Goal: Task Accomplishment & Management: Manage account settings

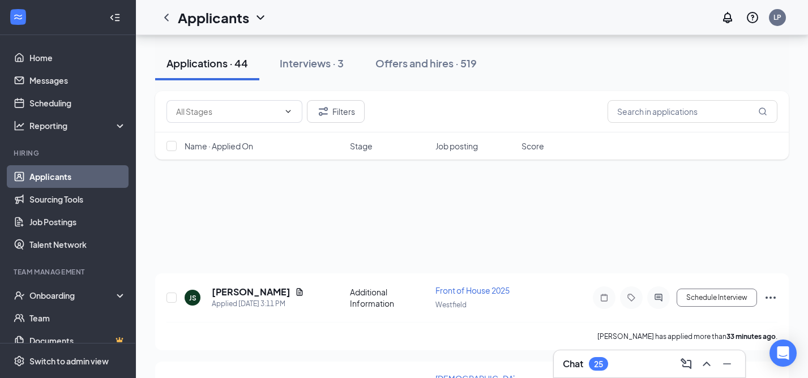
scroll to position [886, 0]
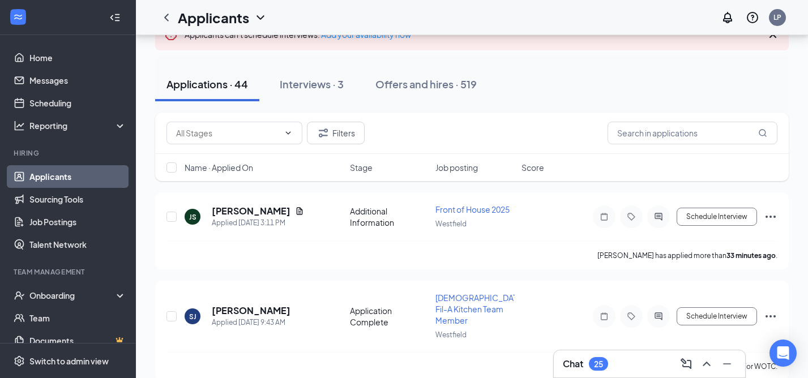
scroll to position [79, 0]
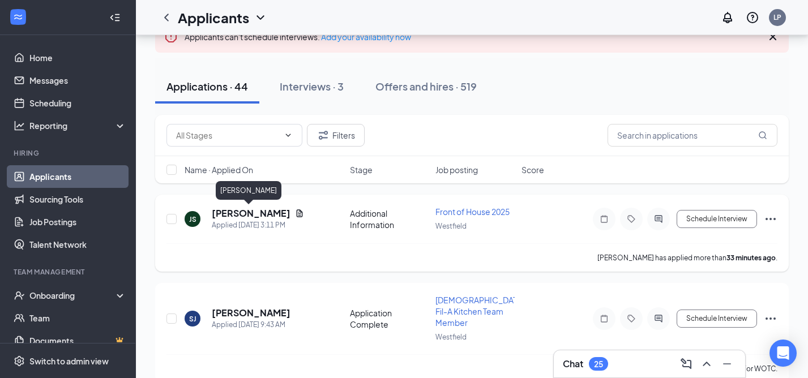
click at [251, 215] on h5 "[PERSON_NAME]" at bounding box center [251, 213] width 79 height 12
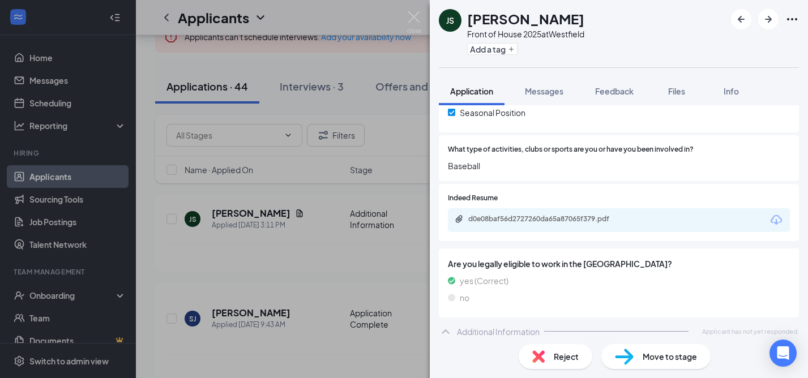
scroll to position [301, 0]
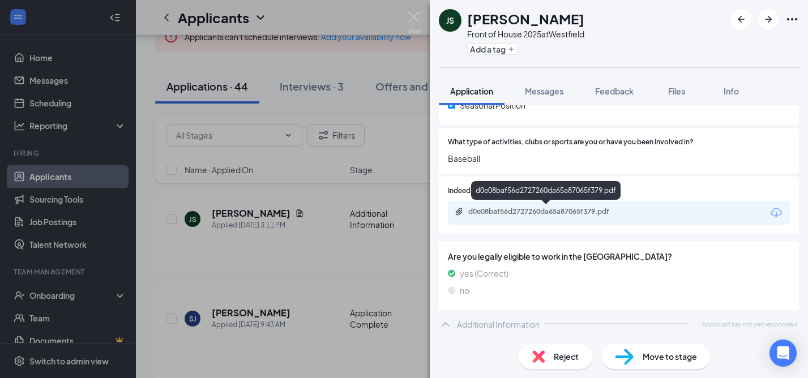
click at [566, 211] on div "d0e08baf56d2727260da65a87065f379.pdf" at bounding box center [547, 211] width 159 height 9
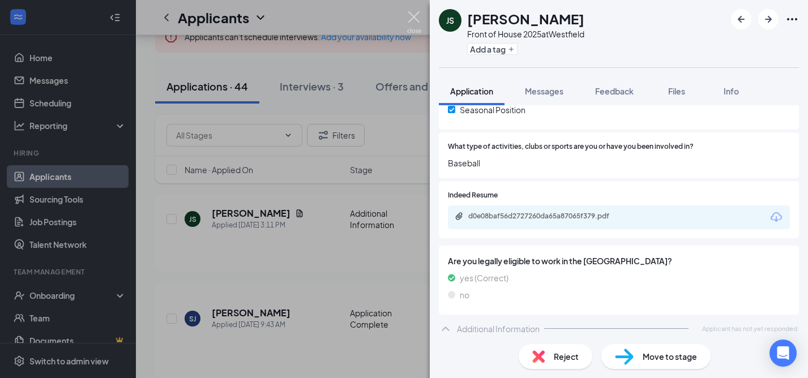
click at [413, 20] on img at bounding box center [414, 22] width 14 height 22
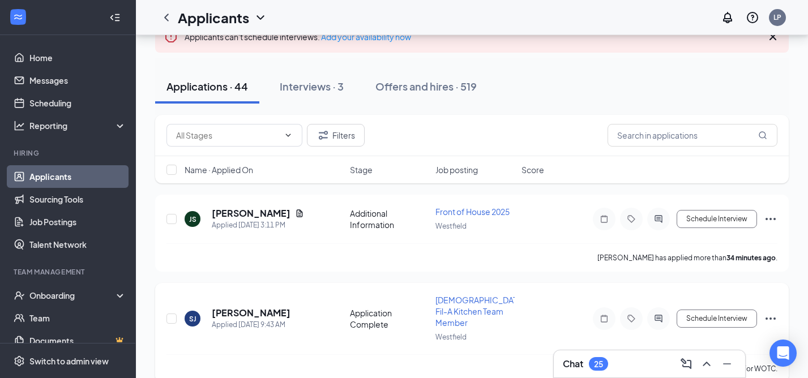
click at [774, 313] on icon "Ellipses" at bounding box center [771, 319] width 14 height 14
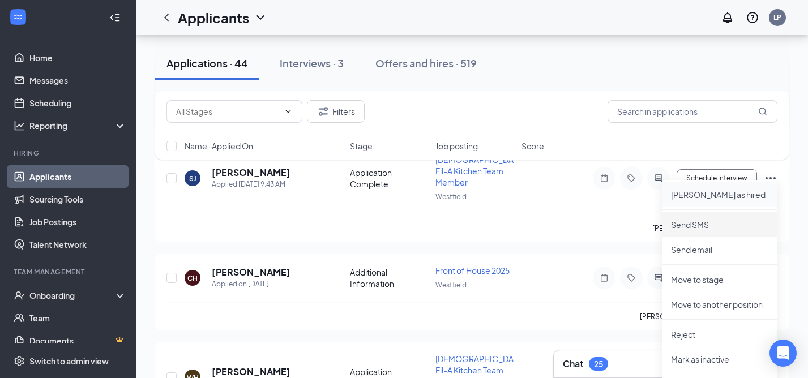
scroll to position [221, 0]
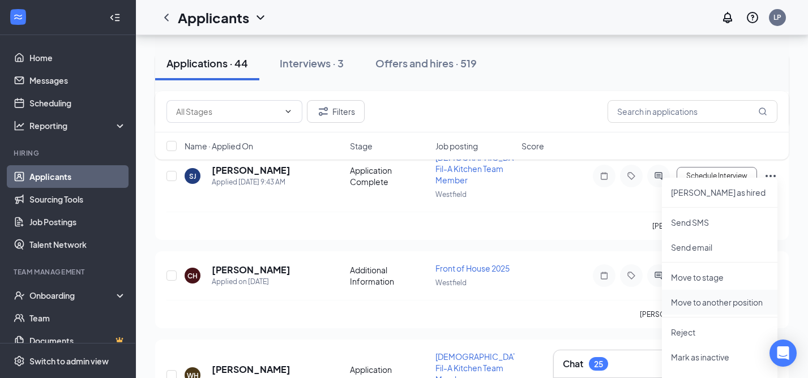
click at [750, 304] on p "Move to another position" at bounding box center [719, 302] width 97 height 11
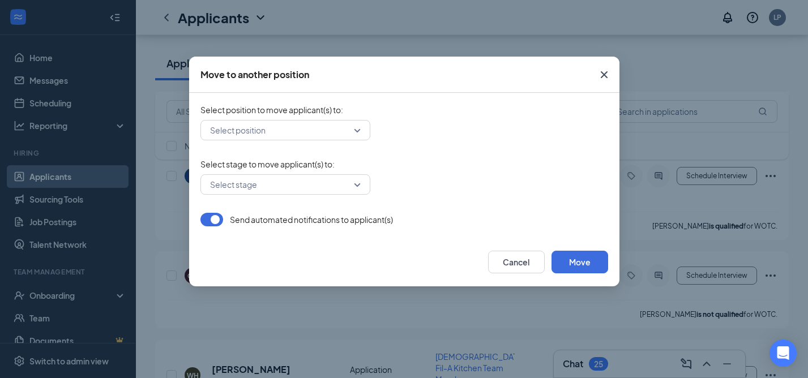
click at [356, 131] on div "Select position" at bounding box center [285, 130] width 170 height 20
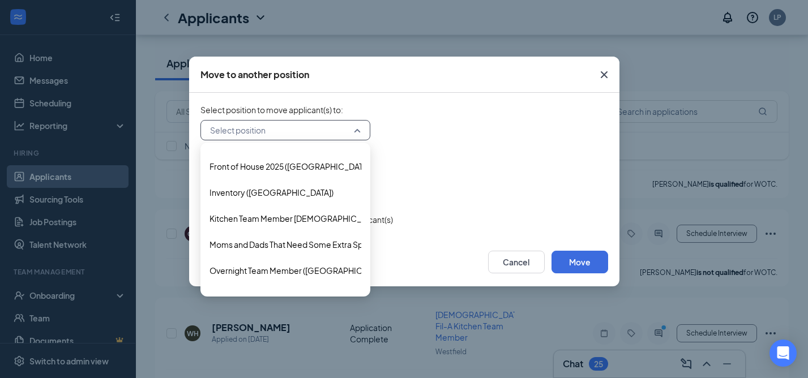
scroll to position [381, 0]
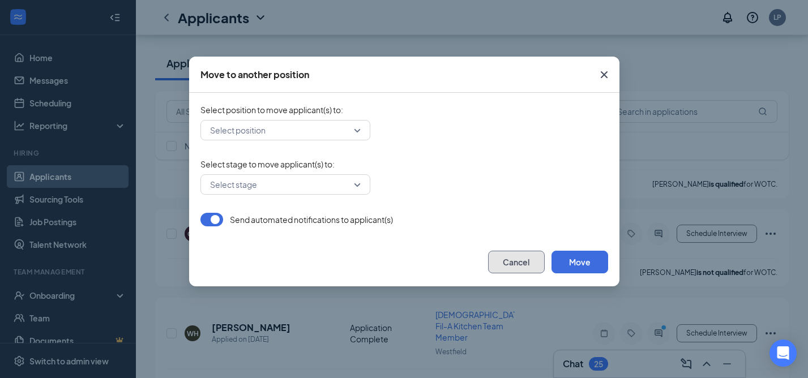
click at [542, 257] on button "Cancel" at bounding box center [516, 262] width 57 height 23
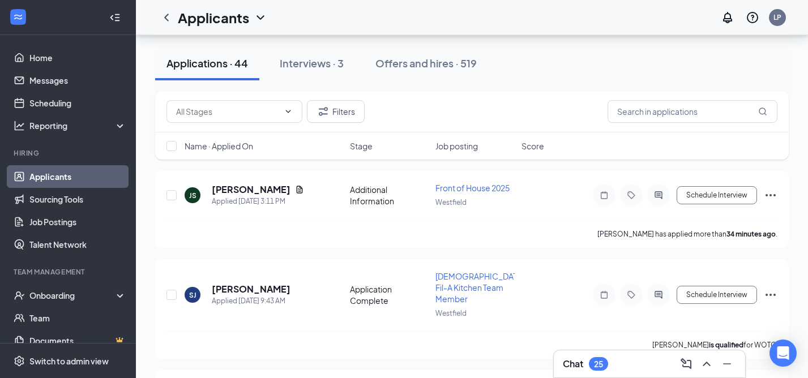
scroll to position [104, 0]
click at [769, 287] on icon "Ellipses" at bounding box center [771, 294] width 14 height 14
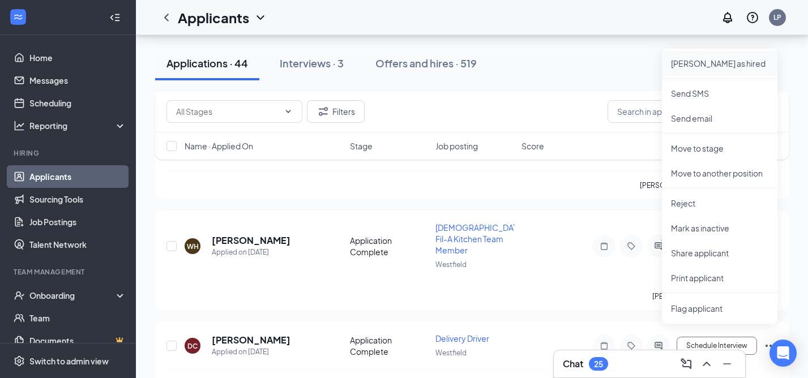
scroll to position [358, 0]
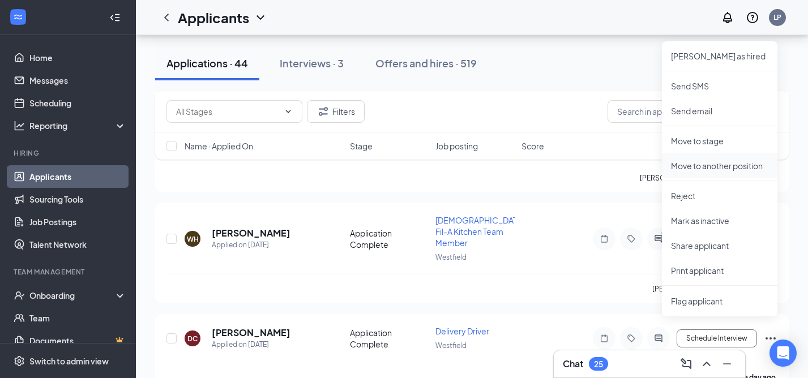
click at [712, 169] on p "Move to another position" at bounding box center [719, 165] width 97 height 11
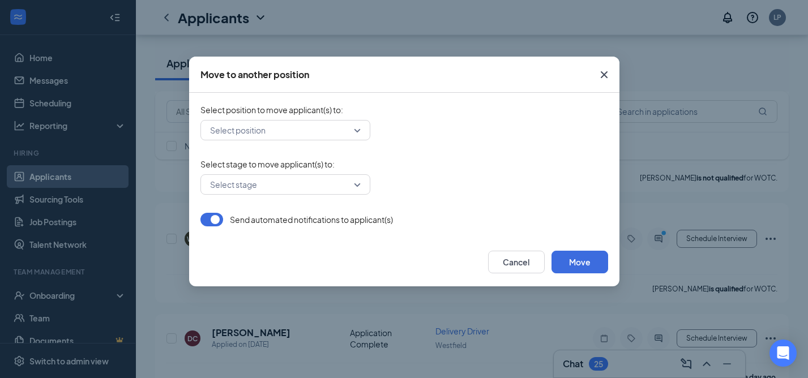
click at [357, 130] on div "Select position" at bounding box center [285, 130] width 170 height 20
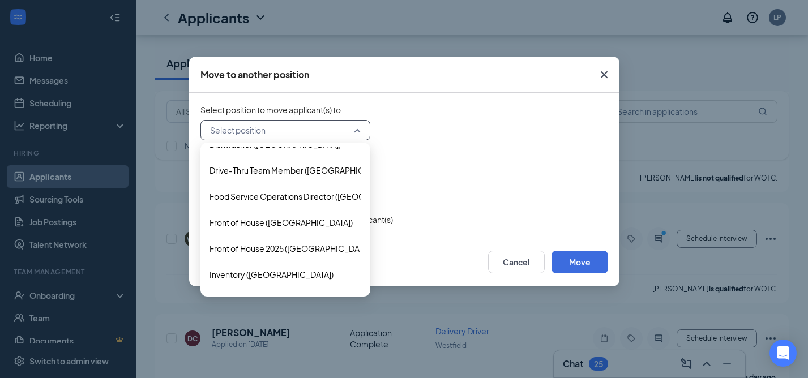
scroll to position [303, 0]
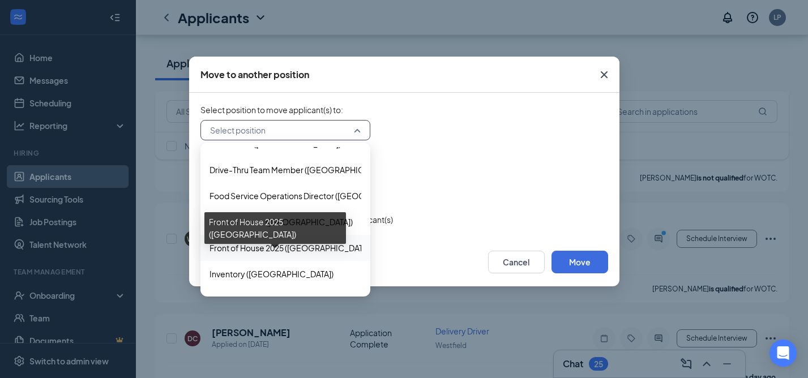
click at [254, 250] on span "Front of House 2025 (Westfield)" at bounding box center [291, 248] width 163 height 12
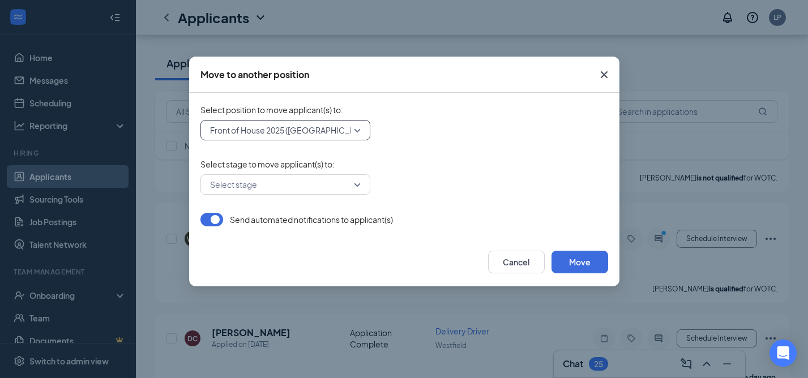
click at [357, 185] on div "Select stage" at bounding box center [285, 184] width 170 height 20
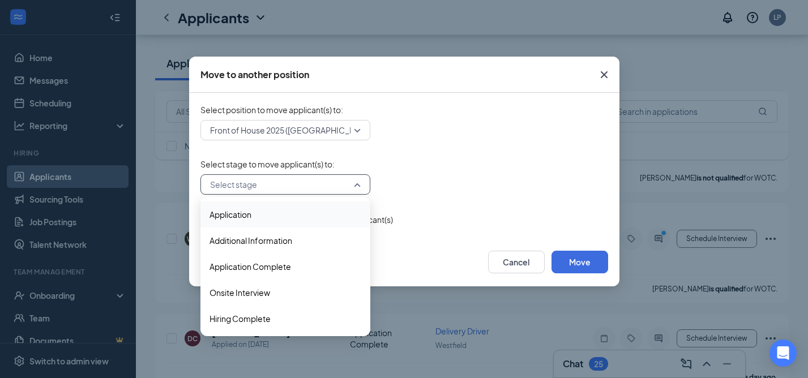
click at [296, 212] on span "Application" at bounding box center [286, 214] width 152 height 12
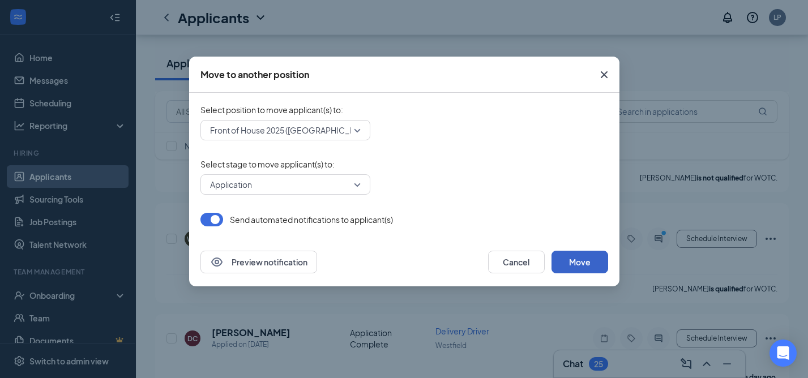
click at [570, 264] on button "Move" at bounding box center [580, 262] width 57 height 23
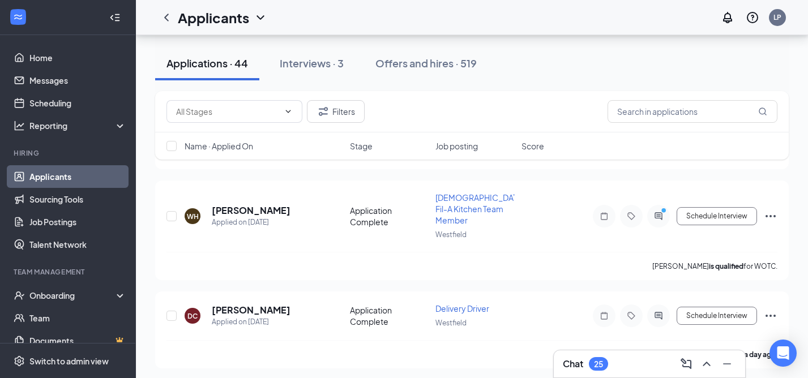
click at [787, 24] on div "LP" at bounding box center [752, 17] width 72 height 23
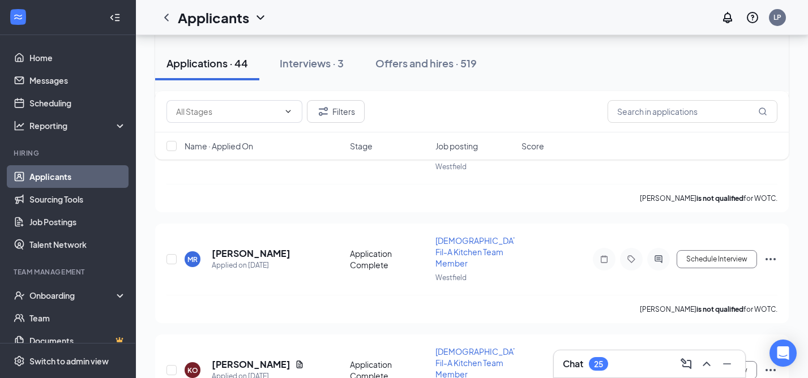
scroll to position [1318, 0]
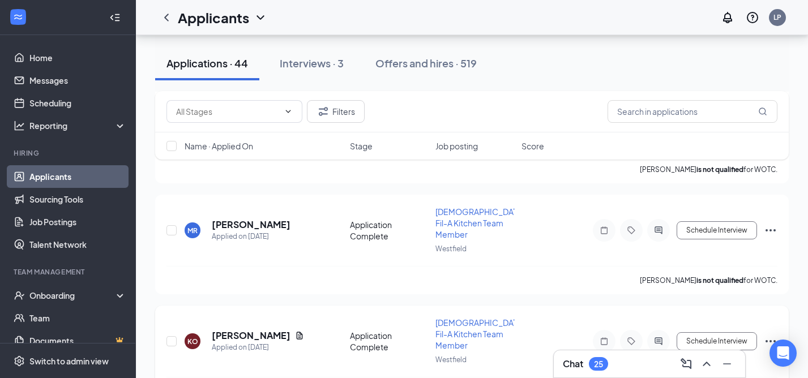
click at [768, 335] on icon "Ellipses" at bounding box center [771, 342] width 14 height 14
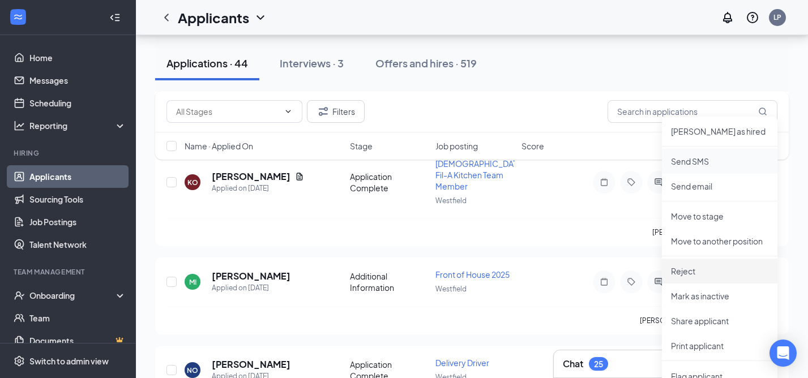
scroll to position [1478, 0]
click at [712, 236] on p "Move to another position" at bounding box center [719, 240] width 97 height 11
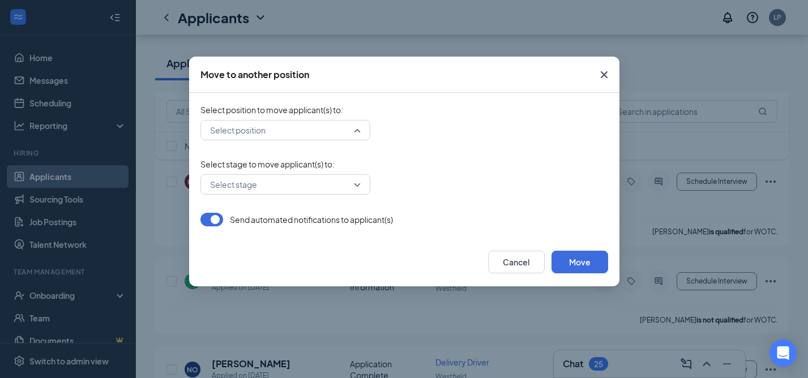
click at [358, 134] on div "Select position" at bounding box center [285, 130] width 170 height 20
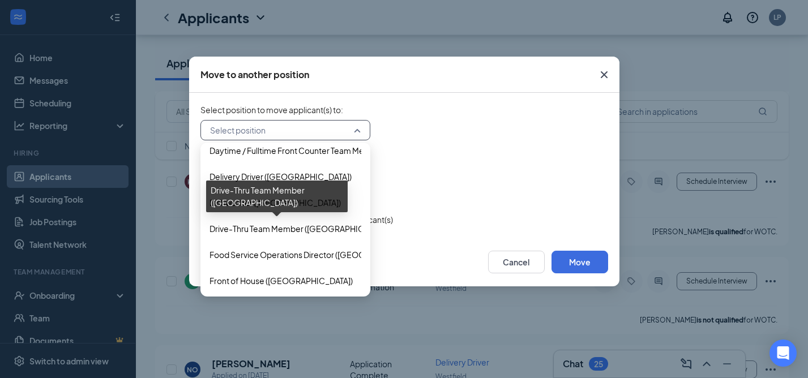
scroll to position [279, 0]
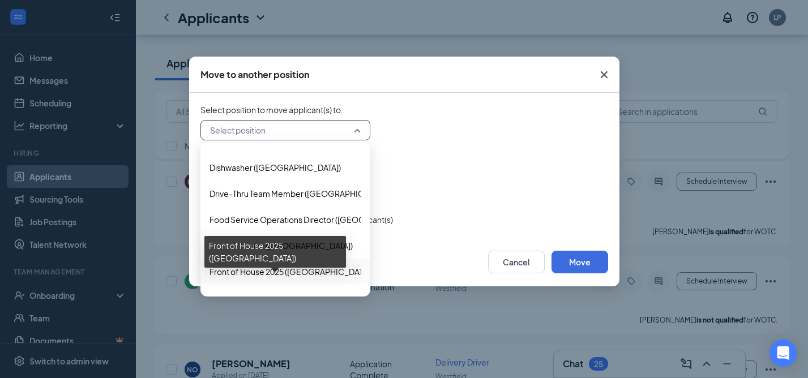
click at [254, 270] on span "Front of House 2025 (Westfield)" at bounding box center [291, 272] width 163 height 12
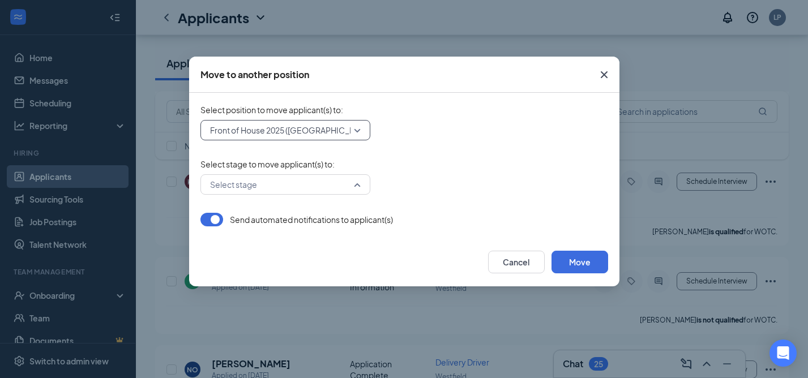
click at [356, 179] on div "Select stage" at bounding box center [285, 184] width 170 height 20
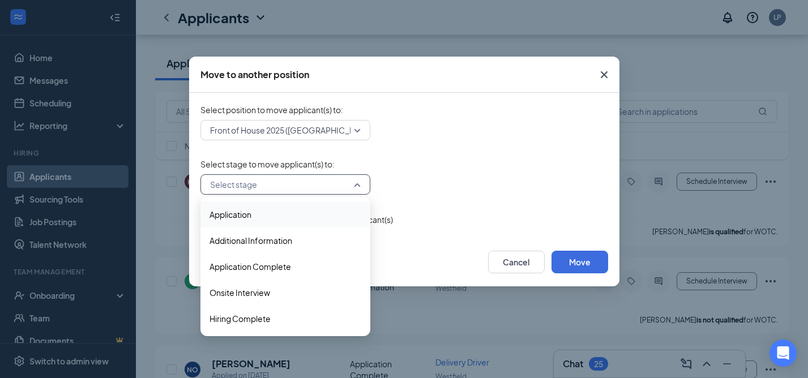
click at [281, 215] on span "Application" at bounding box center [286, 214] width 152 height 12
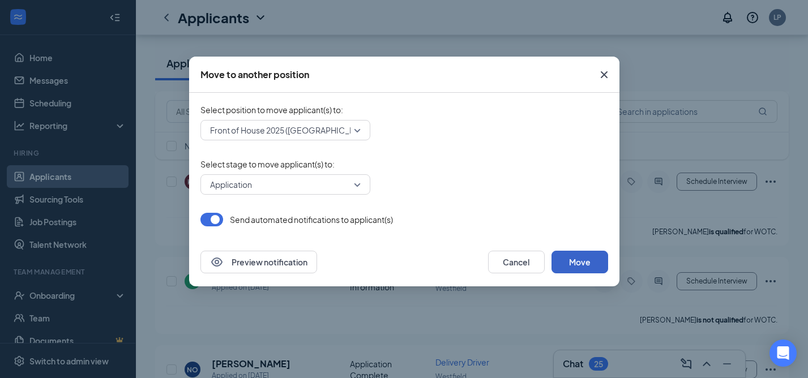
click at [584, 262] on button "Move" at bounding box center [580, 262] width 57 height 23
